Goal: Task Accomplishment & Management: Use online tool/utility

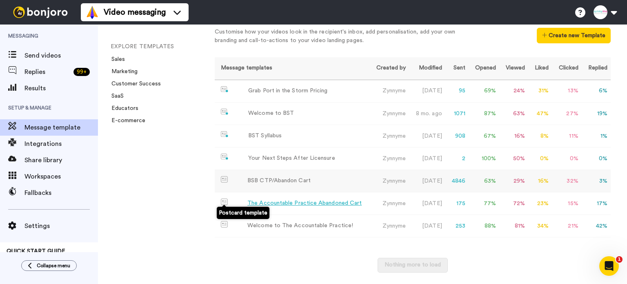
scroll to position [35, 0]
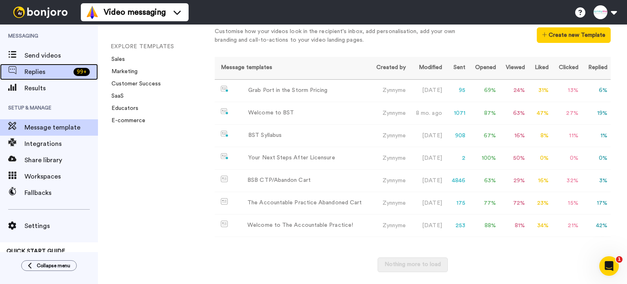
click at [41, 73] on span "Replies" at bounding box center [48, 72] width 46 height 10
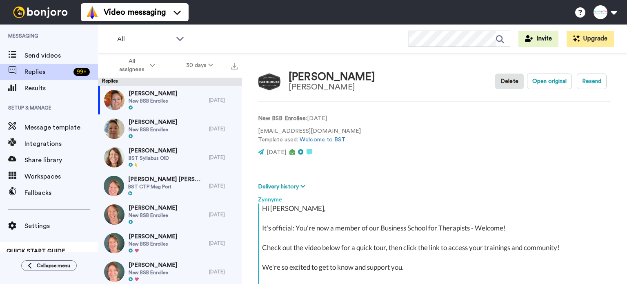
scroll to position [94, 0]
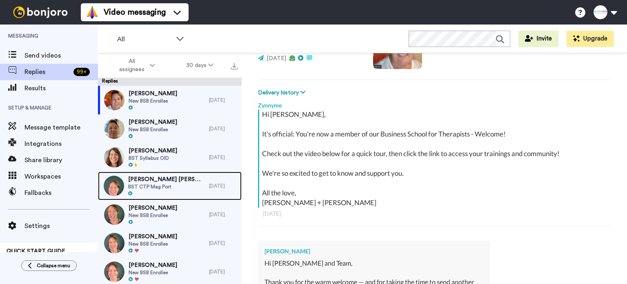
click at [163, 183] on span "Elizabeth Harbin HARBIN" at bounding box center [166, 179] width 77 height 8
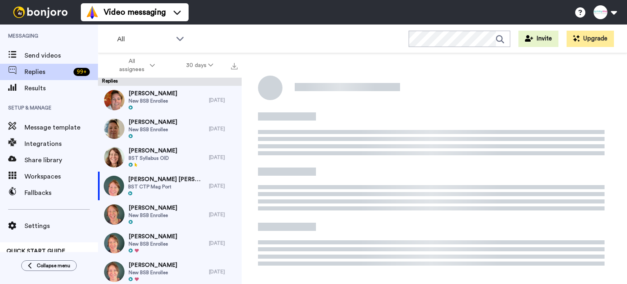
type textarea "x"
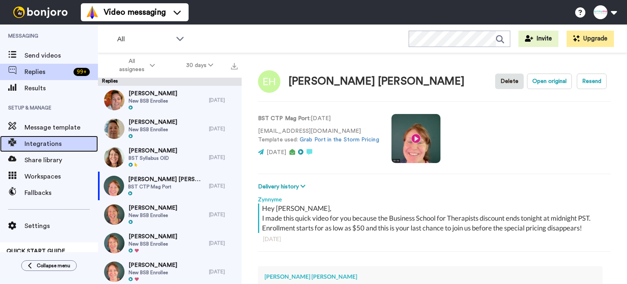
click at [49, 144] on span "Integrations" at bounding box center [62, 144] width 74 height 10
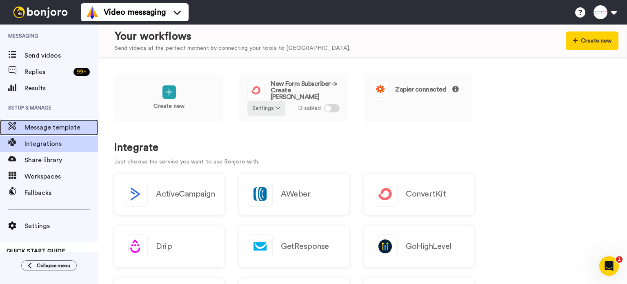
click at [43, 127] on span "Message template" at bounding box center [62, 128] width 74 height 10
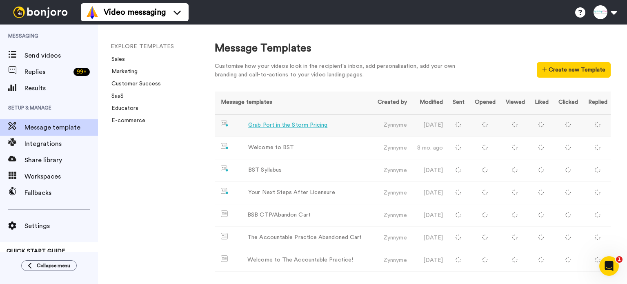
click at [263, 122] on div "Grab Port in the Storm Pricing" at bounding box center [287, 125] width 79 height 9
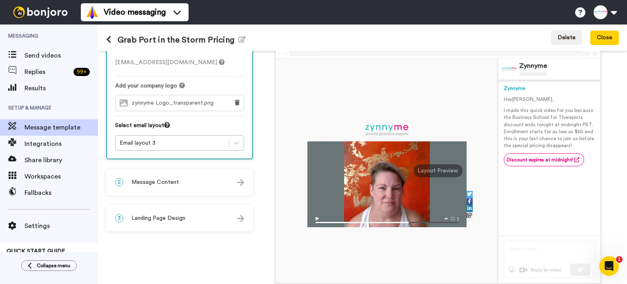
scroll to position [41, 0]
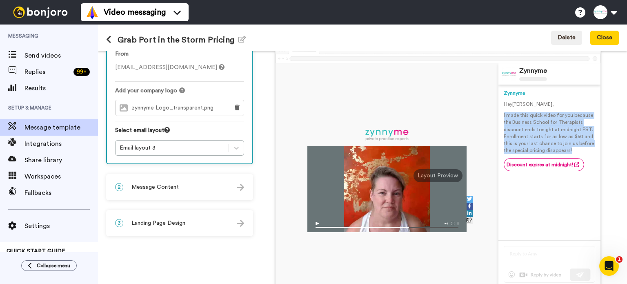
drag, startPoint x: 498, startPoint y: 114, endPoint x: 573, endPoint y: 148, distance: 82.8
click at [573, 148] on p "I made this quick video for you because the Business School for Therapists disc…" at bounding box center [549, 133] width 91 height 42
copy p "I made this quick video for you because the Business School for Therapists disc…"
click at [62, 125] on span "Message template" at bounding box center [62, 128] width 74 height 10
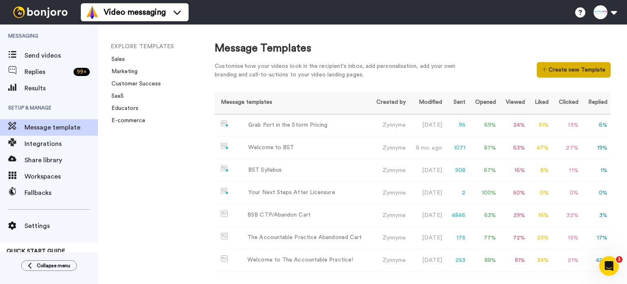
click at [542, 65] on button "Create new Template" at bounding box center [574, 70] width 74 height 16
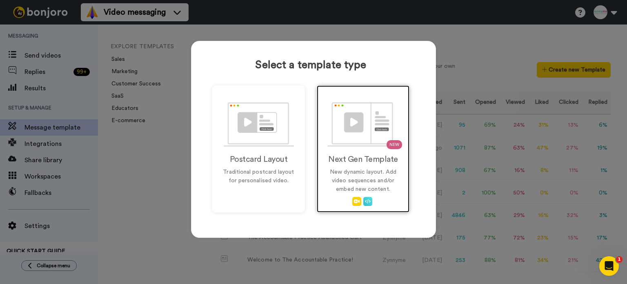
click at [368, 109] on img at bounding box center [363, 124] width 72 height 45
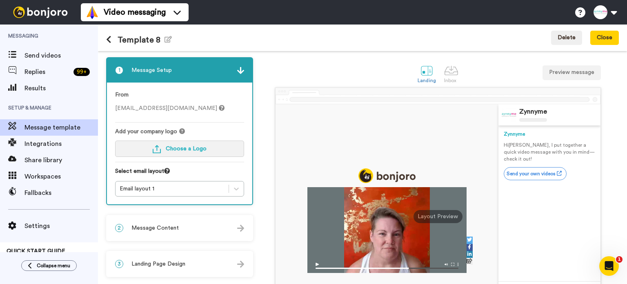
click at [193, 147] on span "Choose a Logo" at bounding box center [186, 149] width 41 height 6
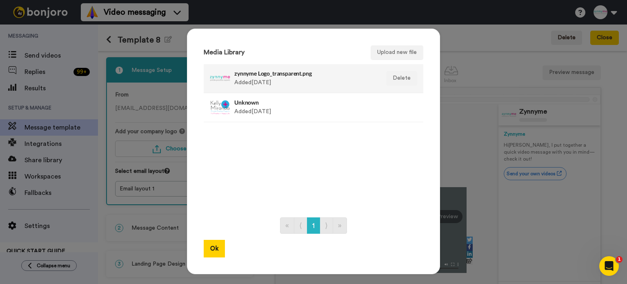
click at [214, 79] on div at bounding box center [220, 78] width 20 height 20
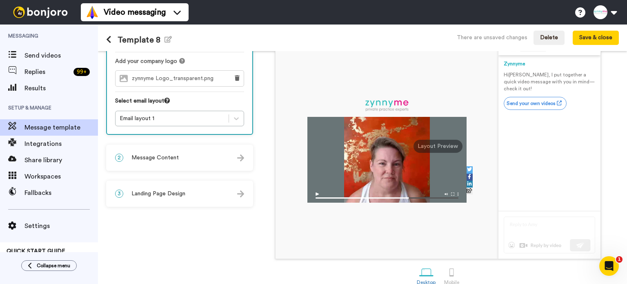
scroll to position [82, 0]
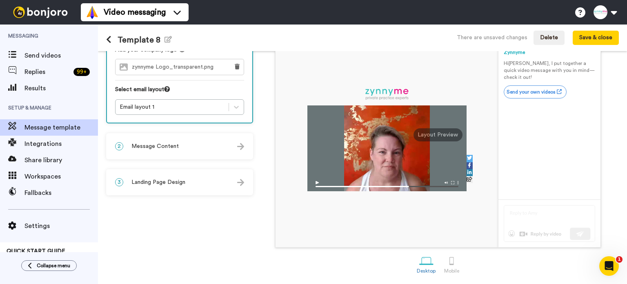
click at [191, 143] on div "2 Message Content" at bounding box center [179, 146] width 145 height 25
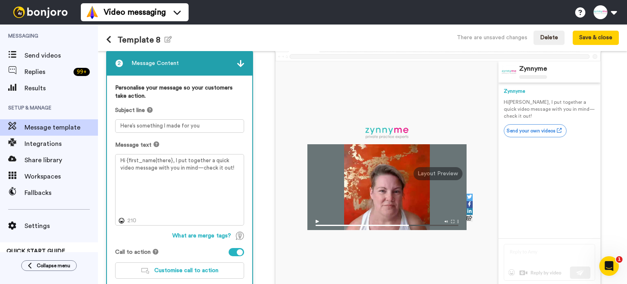
scroll to position [41, 0]
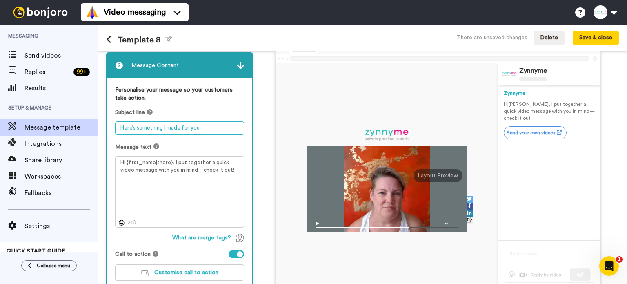
click at [201, 126] on textarea "Here’s something I made for you" at bounding box center [179, 127] width 129 height 13
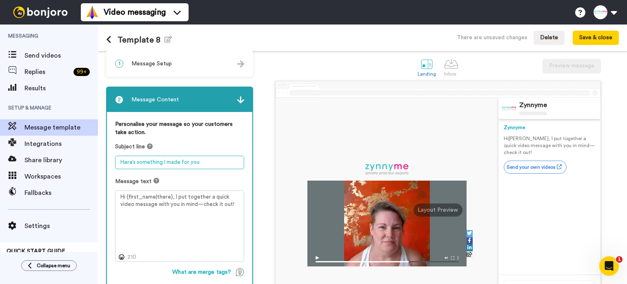
scroll to position [0, 0]
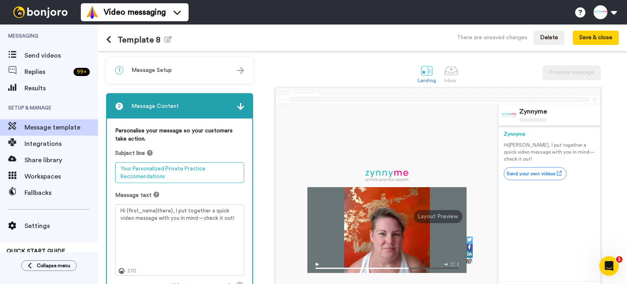
drag, startPoint x: 165, startPoint y: 176, endPoint x: 121, endPoint y: 169, distance: 44.7
click at [121, 169] on textarea "Your Personalized Private Practice Reccomendations" at bounding box center [179, 172] width 129 height 21
paste textarea "Next Steps for Your Practice—Tailored Just for You"
click at [191, 166] on textarea "Next Steps for Your Practice—Tailored Just for You" at bounding box center [179, 172] width 129 height 21
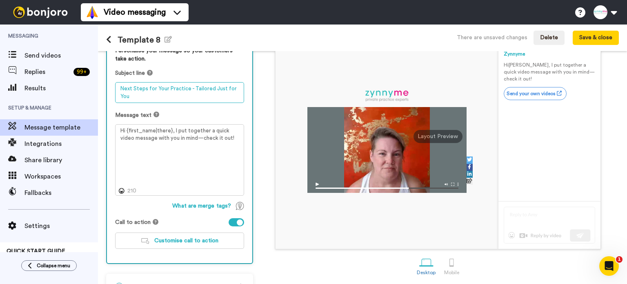
scroll to position [82, 0]
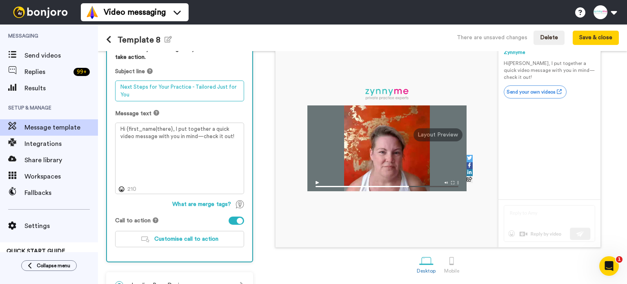
type textarea "Next Steps for Your Practice - Tailored Just for You"
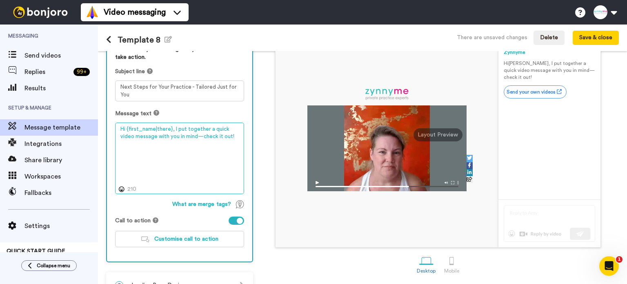
click at [202, 145] on textarea "Hi {first_name|there}, I put together a quick video message with you in mind—ch…" at bounding box center [179, 159] width 129 height 72
paste textarea "I’ve created a little video with personalized recommendations just for you and …"
click at [169, 129] on textarea "Hi {first_name|there}, I put together a quick video message with you in mind—ch…" at bounding box center [179, 159] width 129 height 72
drag, startPoint x: 172, startPoint y: 127, endPoint x: 221, endPoint y: 135, distance: 49.1
click at [221, 135] on textarea "Hi {first_name|there}, I put together a quick video message with you in mind—ch…" at bounding box center [179, 159] width 129 height 72
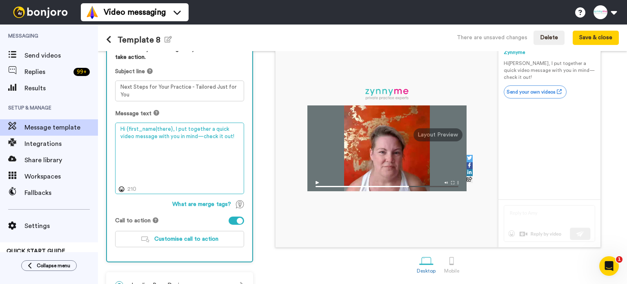
paste textarea "I’ve created a little video with personalized recommendations just for you and …"
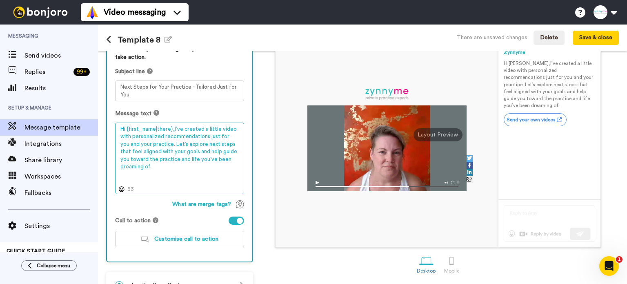
click at [172, 127] on textarea "Hi {first_name|there},I’ve created a little video with personalized recommendat…" at bounding box center [179, 159] width 129 height 72
drag, startPoint x: 201, startPoint y: 127, endPoint x: 183, endPoint y: 127, distance: 18.4
click at [183, 127] on textarea "Hi {first_name|there}, I’ve created a little video with personalized recommenda…" at bounding box center [179, 159] width 129 height 72
click at [164, 142] on textarea "Hi {first_name|there}, I out together a little video with personalized recommen…" at bounding box center [179, 159] width 129 height 72
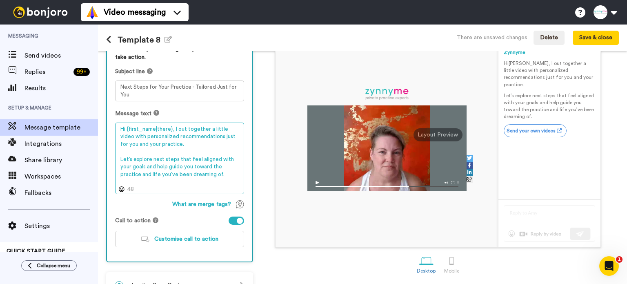
click at [227, 173] on textarea "Hi {first_name|there}, I out together a little video with personalized recommen…" at bounding box center [179, 159] width 129 height 72
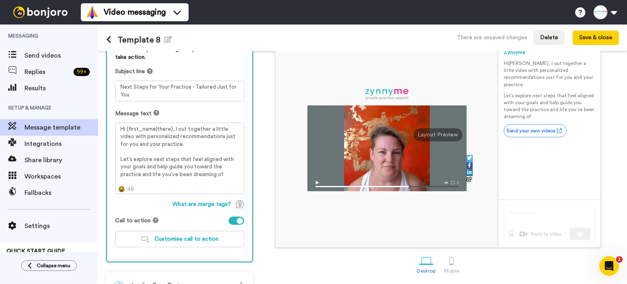
click at [120, 187] on icon at bounding box center [122, 189] width 6 height 6
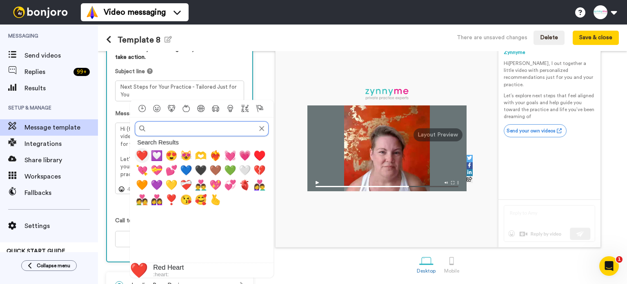
click at [145, 155] on span "❤️" at bounding box center [142, 154] width 12 height 11
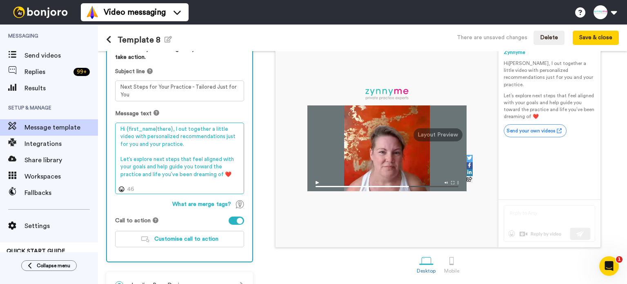
click at [227, 144] on textarea "Hi {first_name|there}, I out together a little video with personalized recommen…" at bounding box center [179, 159] width 129 height 72
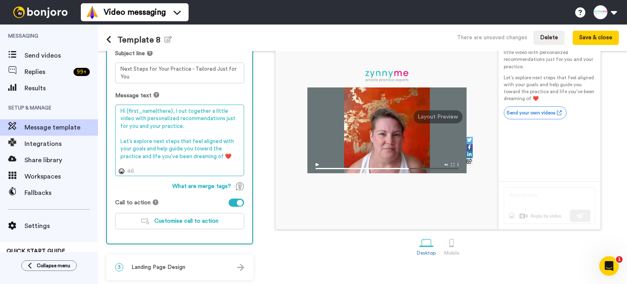
scroll to position [101, 0]
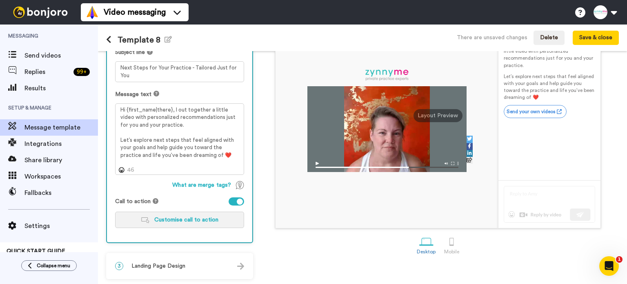
click at [174, 219] on span "Customise call to action" at bounding box center [186, 220] width 64 height 6
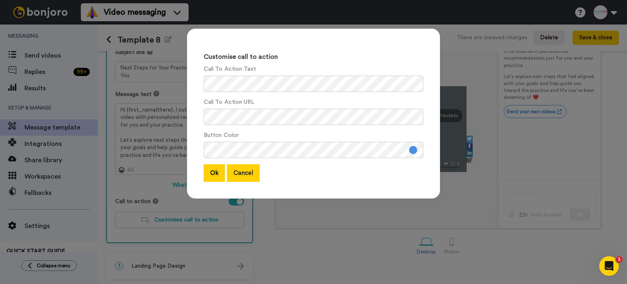
click at [241, 173] on button "Cancel" at bounding box center [243, 173] width 33 height 18
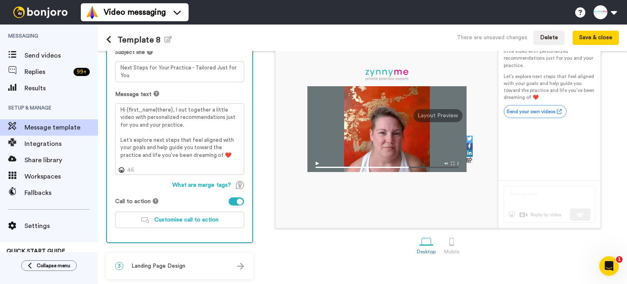
click at [235, 198] on div at bounding box center [237, 201] width 16 height 8
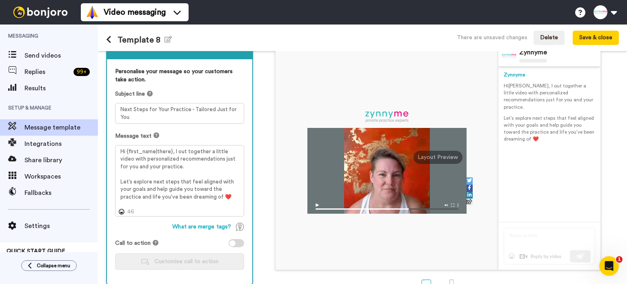
scroll to position [60, 0]
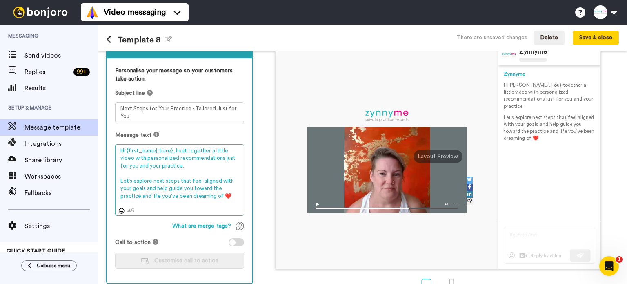
click at [172, 149] on textarea "Hi {first_name|there}, I out together a little video with personalized recommen…" at bounding box center [179, 180] width 129 height 72
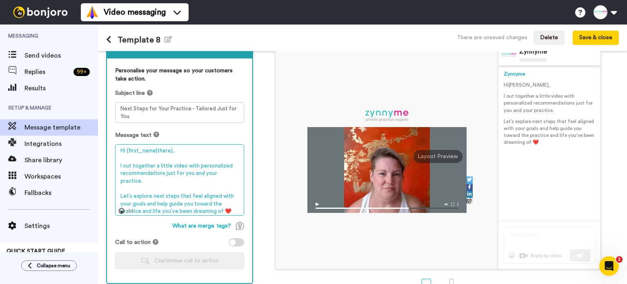
click at [126, 164] on textarea "Hi {first_name|there}, I out together a little video with personalized recommen…" at bounding box center [179, 180] width 129 height 72
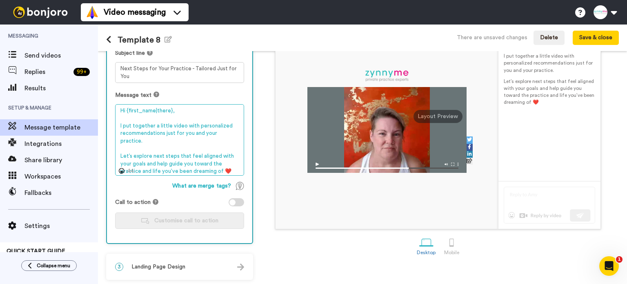
scroll to position [101, 0]
type textarea "Hi {first_name|there}, I put together a little video with personalized recommen…"
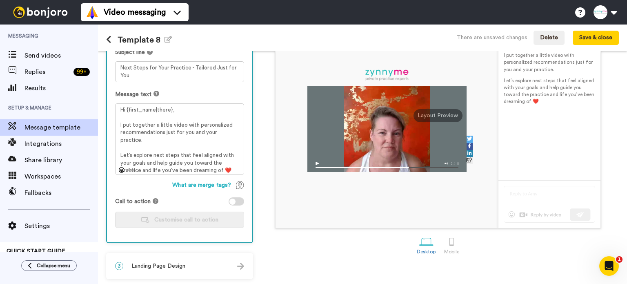
click at [236, 201] on div at bounding box center [237, 201] width 16 height 8
click at [207, 215] on button "Customise call to action" at bounding box center [179, 220] width 129 height 16
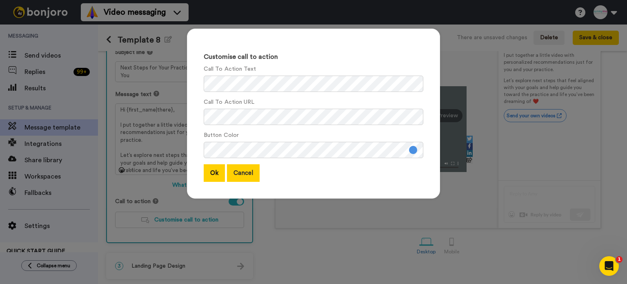
click at [240, 174] on button "Cancel" at bounding box center [243, 173] width 33 height 18
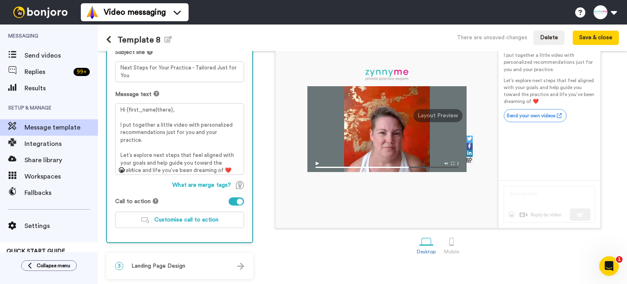
click at [237, 199] on div at bounding box center [237, 201] width 16 height 8
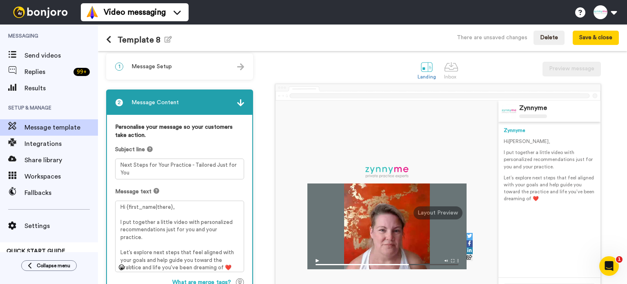
scroll to position [0, 0]
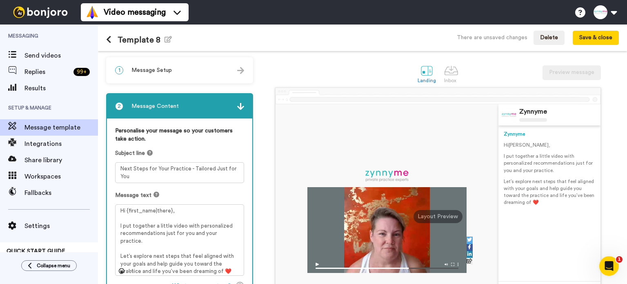
click at [206, 71] on div "1 Message Setup" at bounding box center [179, 70] width 145 height 25
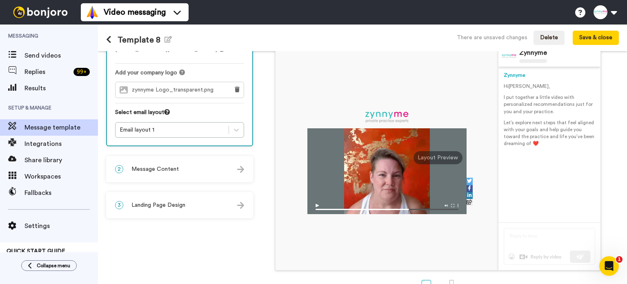
scroll to position [82, 0]
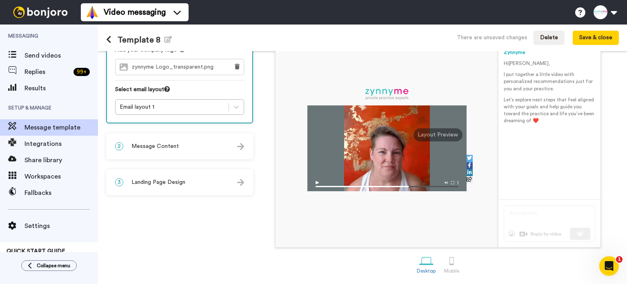
click at [198, 181] on div "3 Landing Page Design" at bounding box center [179, 182] width 145 height 25
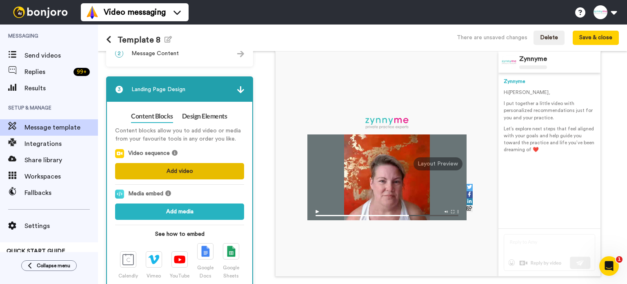
scroll to position [0, 0]
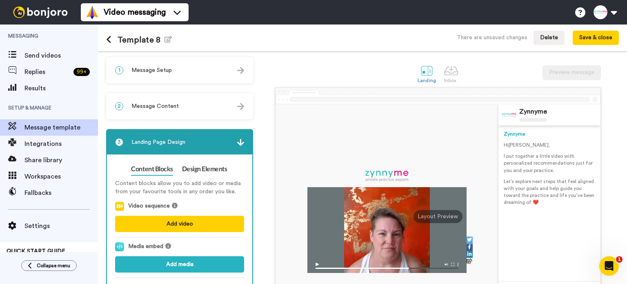
click at [187, 73] on div "1 Message Setup" at bounding box center [179, 70] width 145 height 25
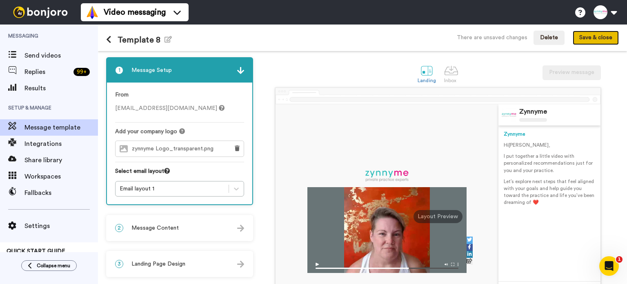
click at [586, 38] on button "Save & close" at bounding box center [596, 38] width 46 height 15
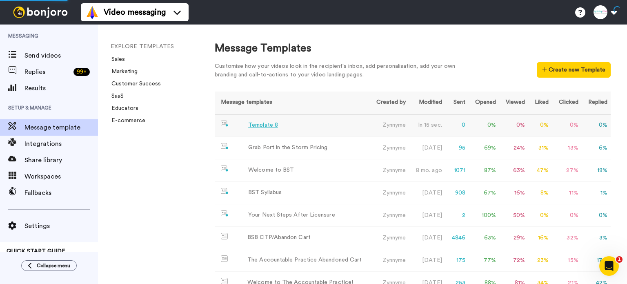
click at [266, 124] on div "Template 8" at bounding box center [263, 125] width 30 height 9
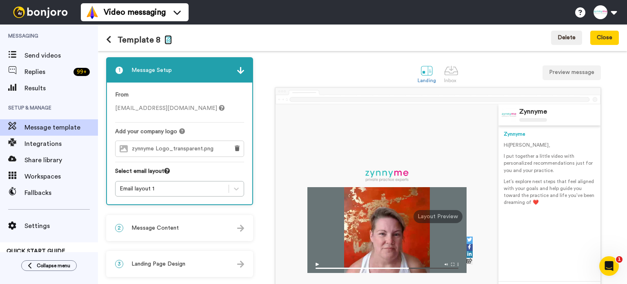
click at [168, 40] on icon "button" at bounding box center [168, 39] width 7 height 7
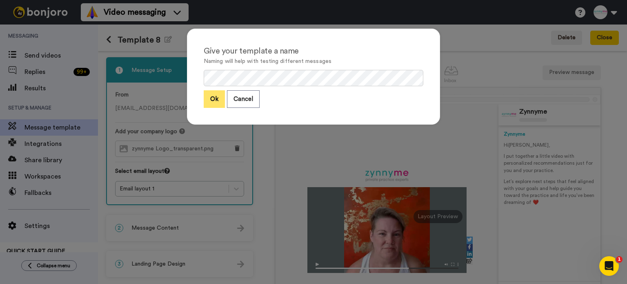
click at [212, 98] on button "Ok" at bounding box center [214, 99] width 21 height 18
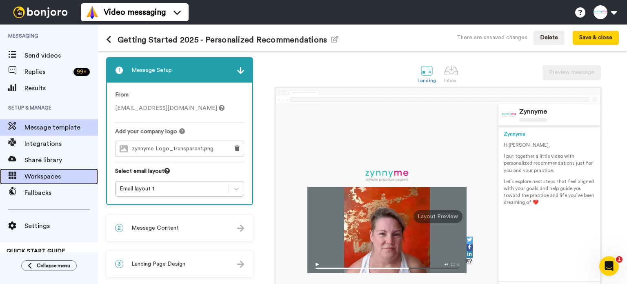
click at [49, 176] on span "Workspaces" at bounding box center [62, 177] width 74 height 10
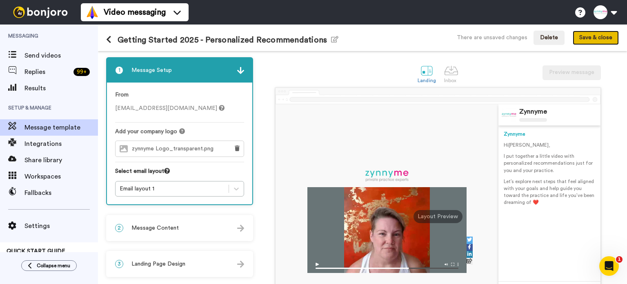
click at [604, 33] on button "Save & close" at bounding box center [596, 38] width 46 height 15
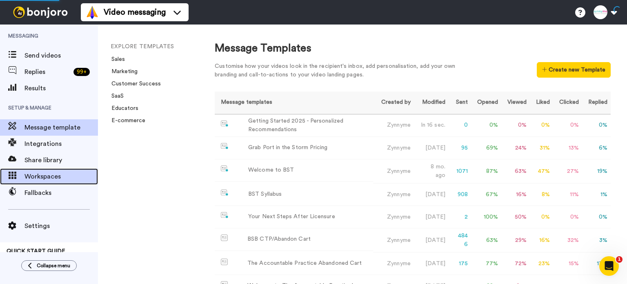
click at [35, 176] on span "Workspaces" at bounding box center [62, 177] width 74 height 10
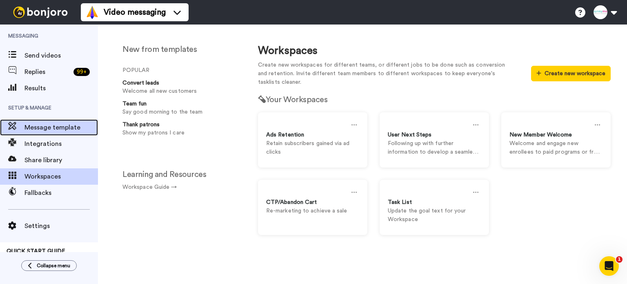
click at [54, 129] on span "Message template" at bounding box center [62, 128] width 74 height 10
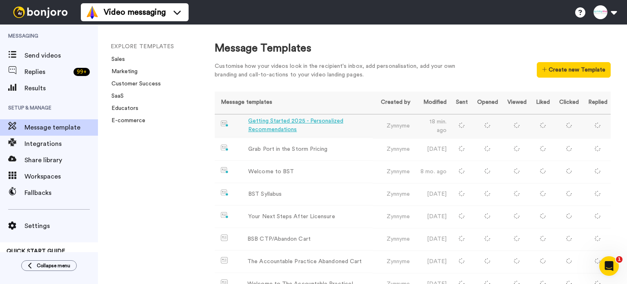
drag, startPoint x: 296, startPoint y: 122, endPoint x: 271, endPoint y: 118, distance: 25.2
click at [271, 118] on div "Getting Started 2025 - Personalized Recommendations" at bounding box center [308, 125] width 121 height 17
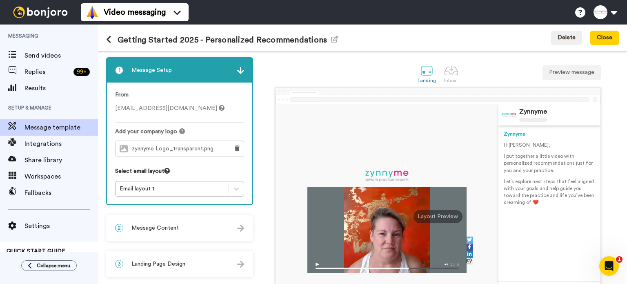
click at [212, 36] on h1 "Getting Started 2025 - Personalized Recommendations Edit name" at bounding box center [222, 39] width 232 height 9
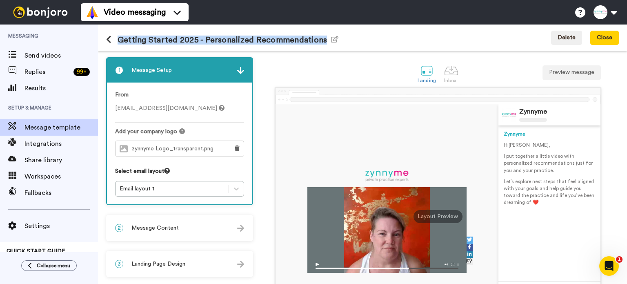
drag, startPoint x: 322, startPoint y: 40, endPoint x: 118, endPoint y: 37, distance: 203.8
click at [118, 37] on h1 "Getting Started 2025 - Personalized Recommendations Edit name" at bounding box center [222, 39] width 232 height 9
copy h1 "Getting Started 2025 - Personalized Recommendations"
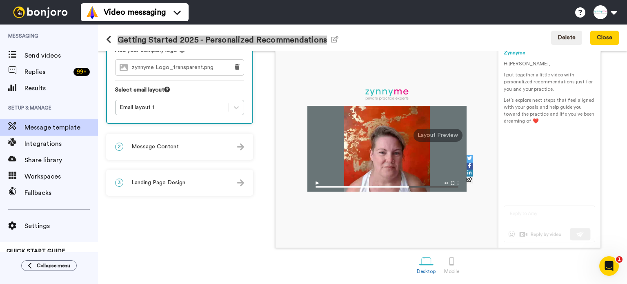
scroll to position [82, 0]
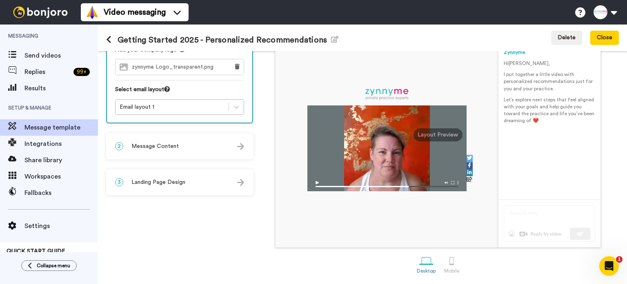
click at [220, 141] on div "2 Message Content" at bounding box center [179, 146] width 145 height 25
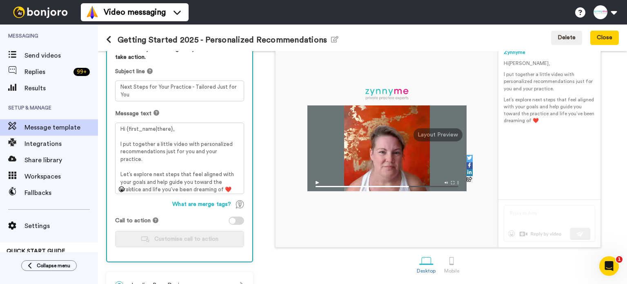
click at [231, 220] on div at bounding box center [232, 221] width 6 height 6
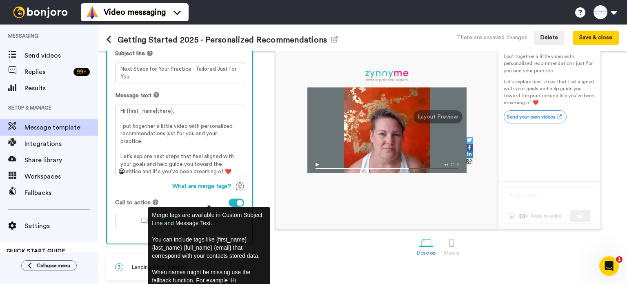
scroll to position [101, 0]
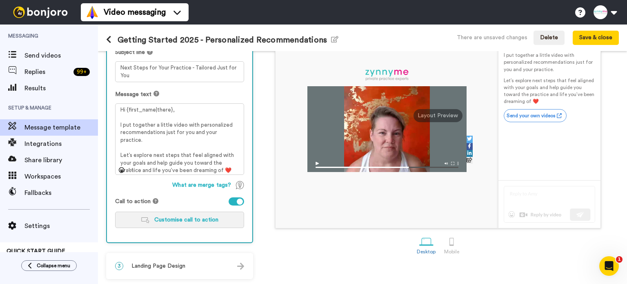
click at [138, 217] on button "Customise call to action" at bounding box center [179, 220] width 129 height 16
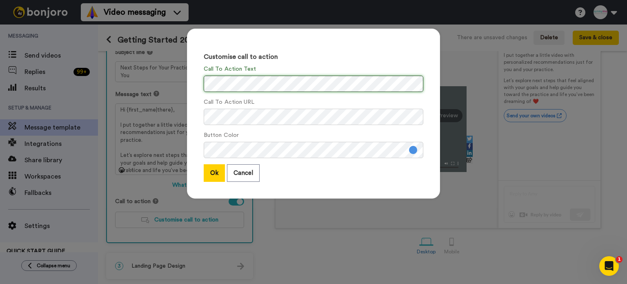
click at [196, 85] on div "Customise call to action Call To Action Text Call To Action URL Button Color Ok…" at bounding box center [313, 114] width 253 height 170
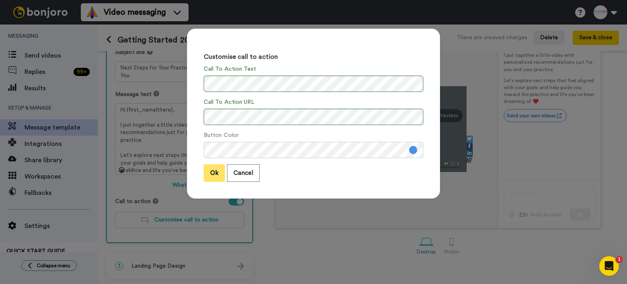
click at [212, 172] on button "Ok" at bounding box center [214, 173] width 21 height 18
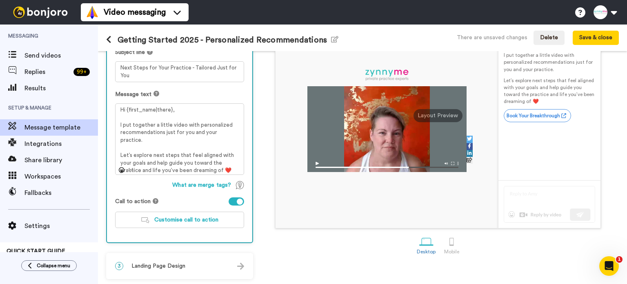
click at [189, 210] on div "Personalise your message so your customers take action. Subject line Next Steps…" at bounding box center [179, 130] width 145 height 225
click at [190, 216] on button "Customise call to action" at bounding box center [179, 220] width 129 height 16
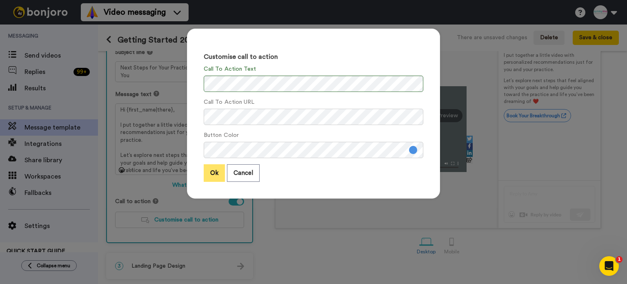
click at [210, 172] on button "Ok" at bounding box center [214, 173] width 21 height 18
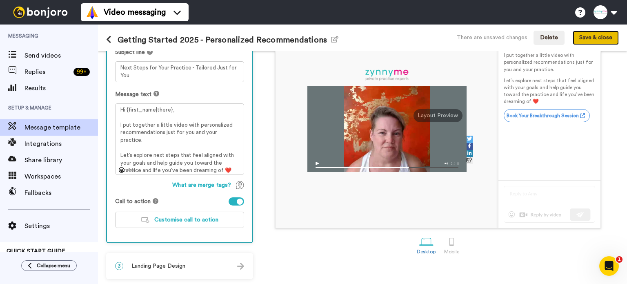
click at [602, 36] on button "Save & close" at bounding box center [596, 38] width 46 height 15
